Goal: Information Seeking & Learning: Learn about a topic

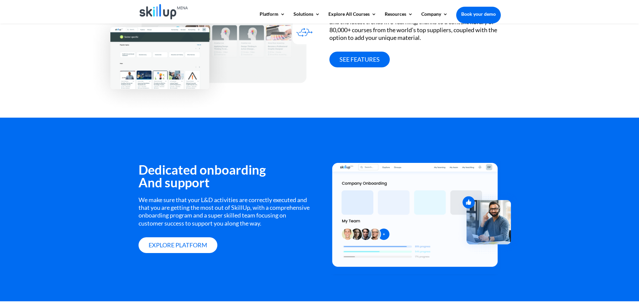
scroll to position [671, 0]
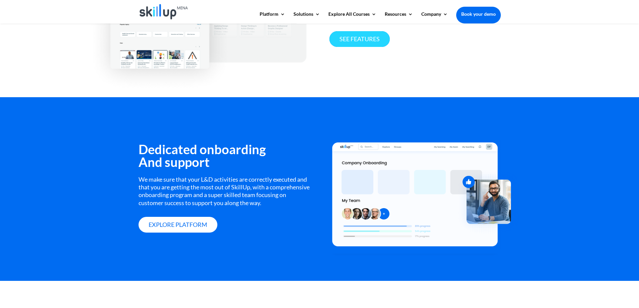
click at [358, 40] on link "See features" at bounding box center [359, 39] width 60 height 16
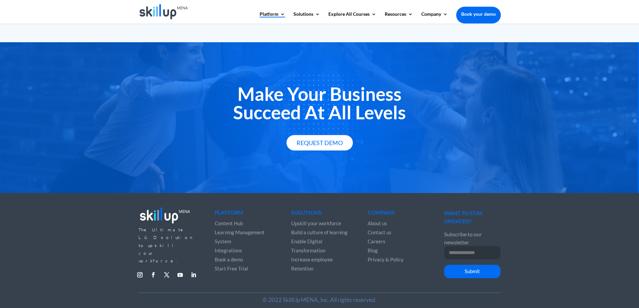
scroll to position [1163, 0]
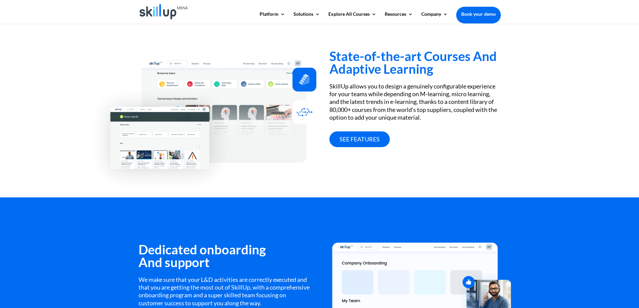
scroll to position [570, 0]
